Goal: Information Seeking & Learning: Check status

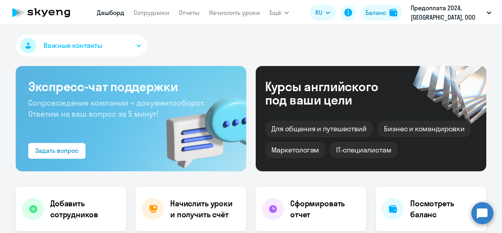
select select "30"
click at [161, 14] on link "Сотрудники" at bounding box center [152, 13] width 36 height 8
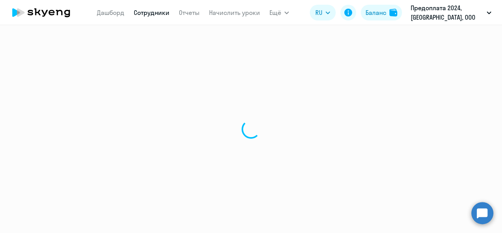
select select "30"
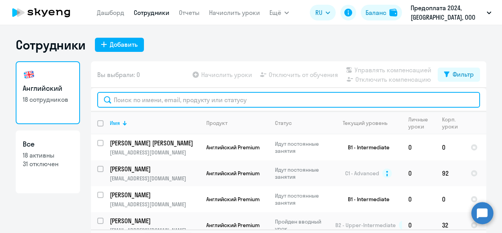
click at [171, 106] on input "text" at bounding box center [288, 100] width 383 height 16
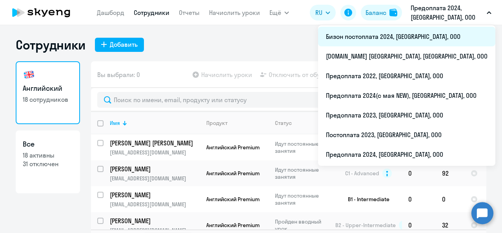
click at [425, 35] on li "Бизон постоплата 2024, [GEOGRAPHIC_DATA], ООО" at bounding box center [406, 37] width 177 height 20
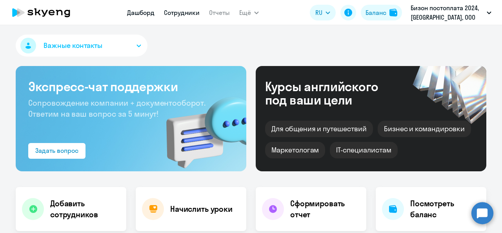
click at [177, 13] on link "Сотрудники" at bounding box center [182, 13] width 36 height 8
select select "30"
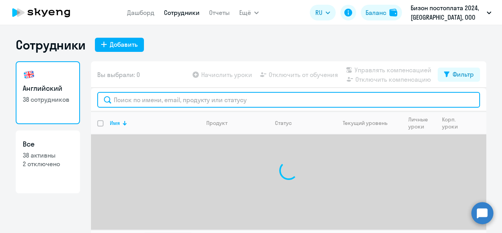
click at [149, 98] on input "text" at bounding box center [288, 100] width 383 height 16
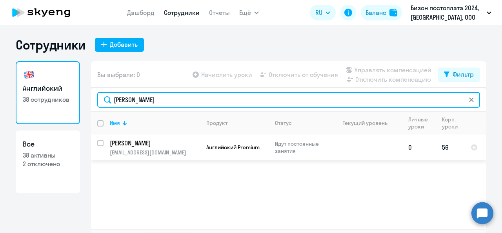
type input "[PERSON_NAME]"
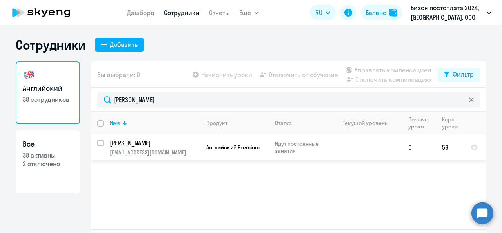
click at [176, 144] on p "[PERSON_NAME]" at bounding box center [154, 142] width 89 height 9
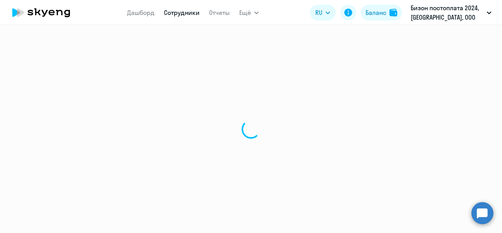
select select "english"
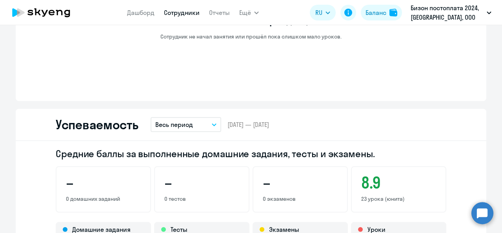
scroll to position [588, 0]
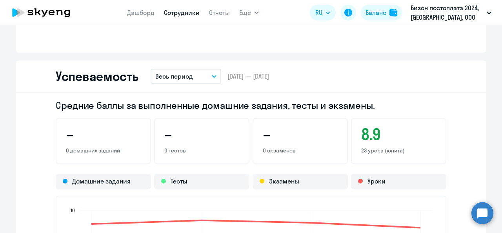
click at [180, 80] on p "Весь период" at bounding box center [174, 75] width 38 height 9
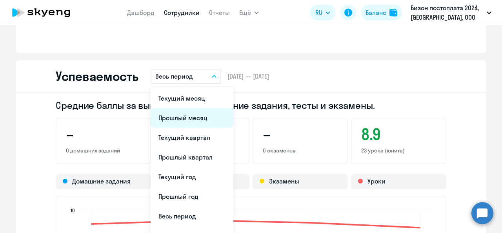
click at [171, 120] on li "Прошлый месяц" at bounding box center [192, 118] width 83 height 20
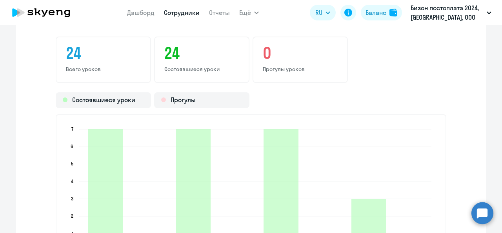
scroll to position [941, 0]
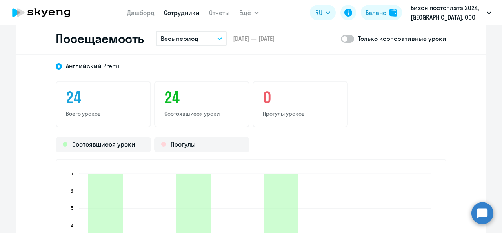
click at [200, 38] on button "Весь период" at bounding box center [191, 38] width 71 height 15
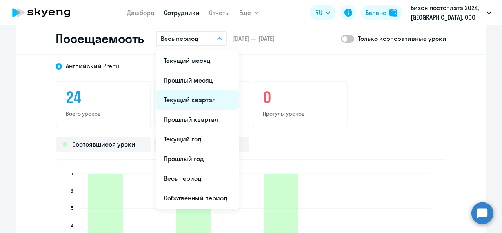
click at [177, 104] on li "Текущий квартал" at bounding box center [197, 100] width 83 height 20
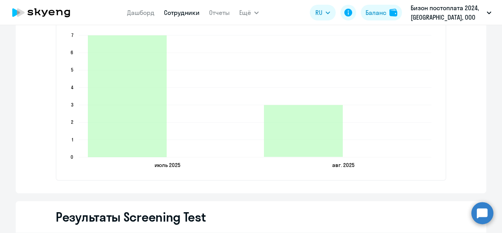
scroll to position [1019, 0]
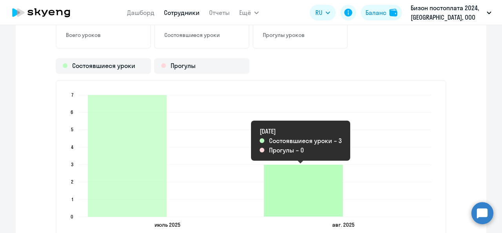
click at [304, 181] on icon "2025-08-07T21:00:00.000Z Состоявшиеся уроки 3" at bounding box center [303, 190] width 79 height 52
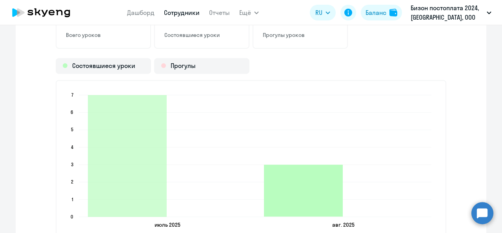
click at [304, 181] on icon "2025-08-07T21:00:00.000Z Состоявшиеся уроки 3" at bounding box center [303, 190] width 79 height 52
click at [314, 194] on icon "2025-08-07T21:00:00.000Z Состоявшиеся уроки 3" at bounding box center [303, 190] width 79 height 52
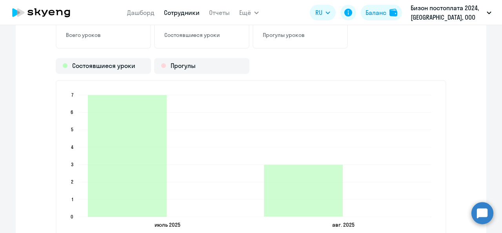
click at [425, 137] on icon "[DATE] [DATE] [DATE] [DATE] 0 0 1 1 2 2 3 3 4 4 5 5 6 6 7 7" at bounding box center [251, 160] width 372 height 138
click at [337, 61] on div "Состоявшиеся уроки Прогулы" at bounding box center [251, 66] width 391 height 16
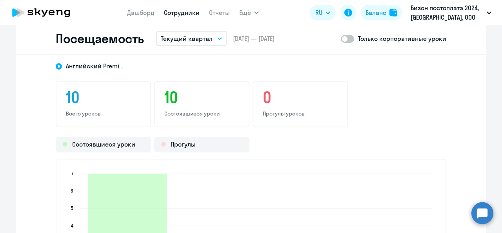
click at [350, 35] on span at bounding box center [347, 39] width 13 height 8
click at [341, 38] on input "checkbox" at bounding box center [340, 38] width 0 height 0
checkbox input "true"
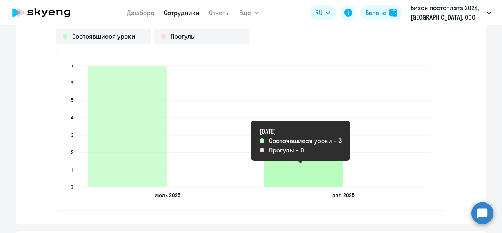
scroll to position [1059, 0]
